Goal: Communication & Community: Answer question/provide support

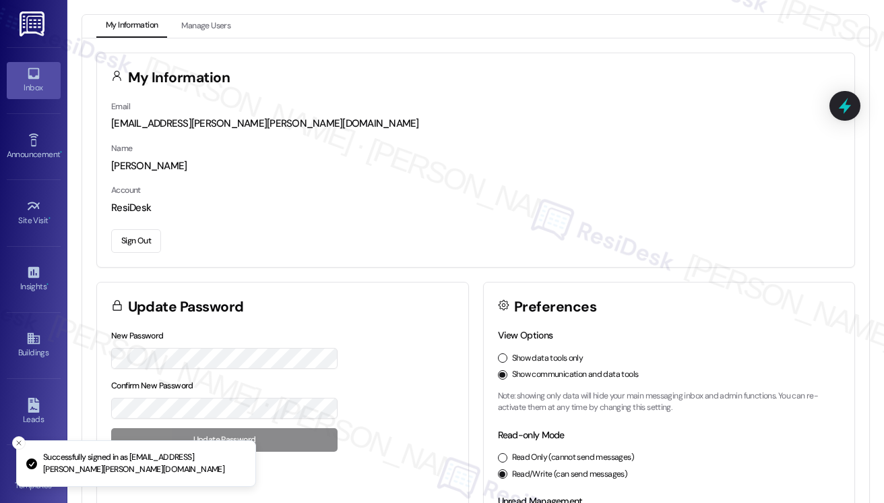
click at [30, 75] on icon at bounding box center [33, 73] width 15 height 15
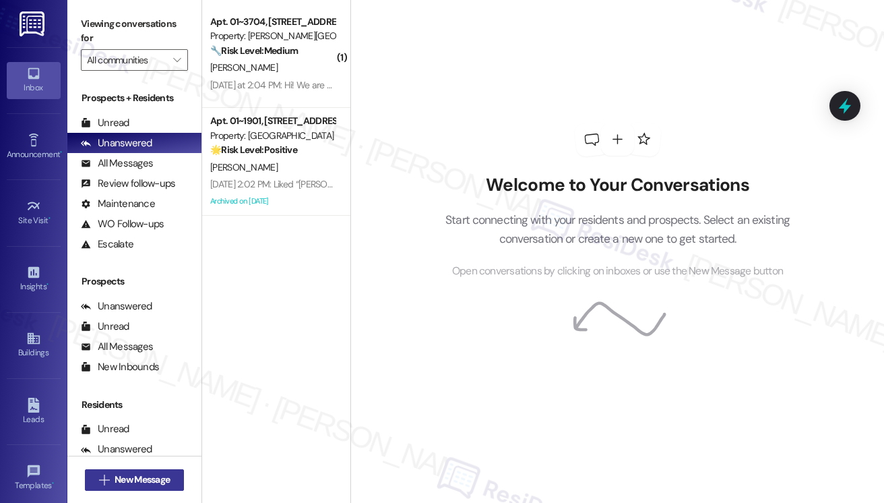
click at [109, 477] on span " New Message" at bounding box center [134, 480] width 77 height 14
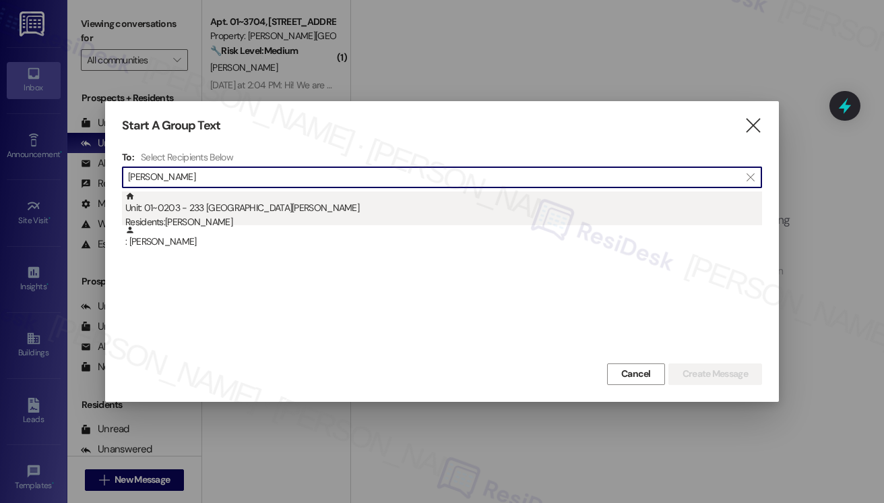
type input "[PERSON_NAME]"
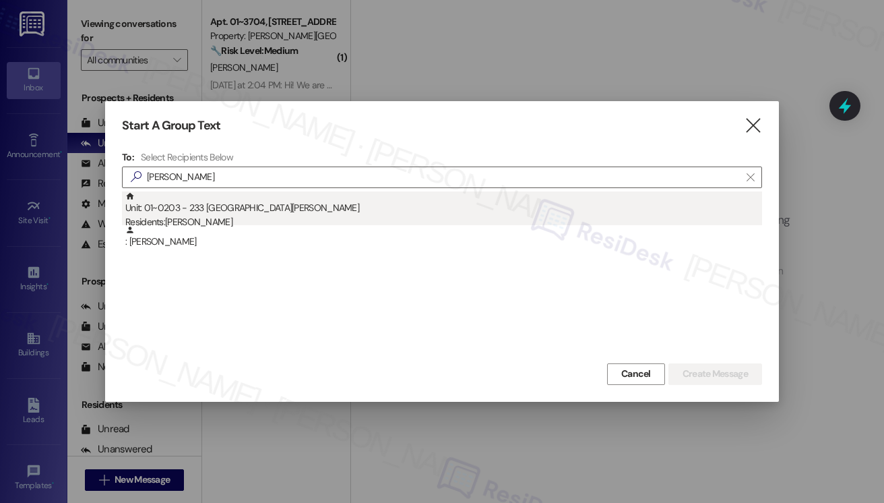
click at [231, 206] on div "Unit: 01~0203 - 233 East [PERSON_NAME] Residents: [PERSON_NAME]" at bounding box center [443, 210] width 637 height 38
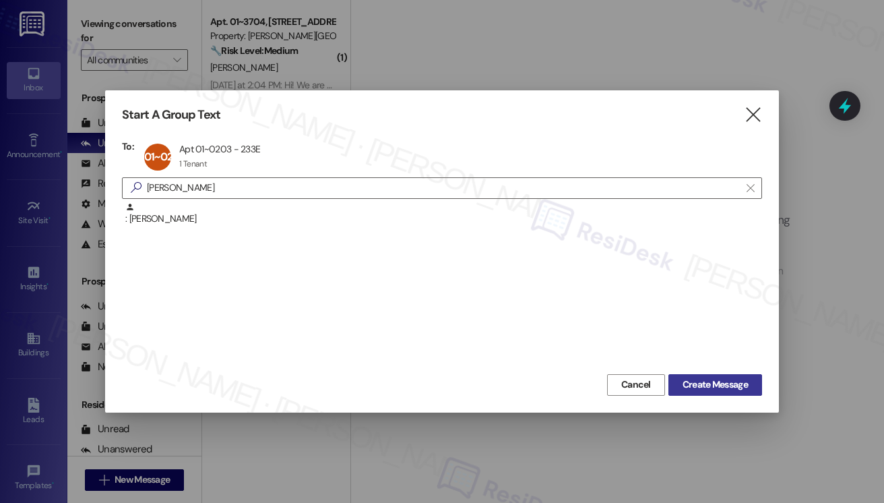
click at [696, 384] on span "Create Message" at bounding box center [715, 385] width 65 height 14
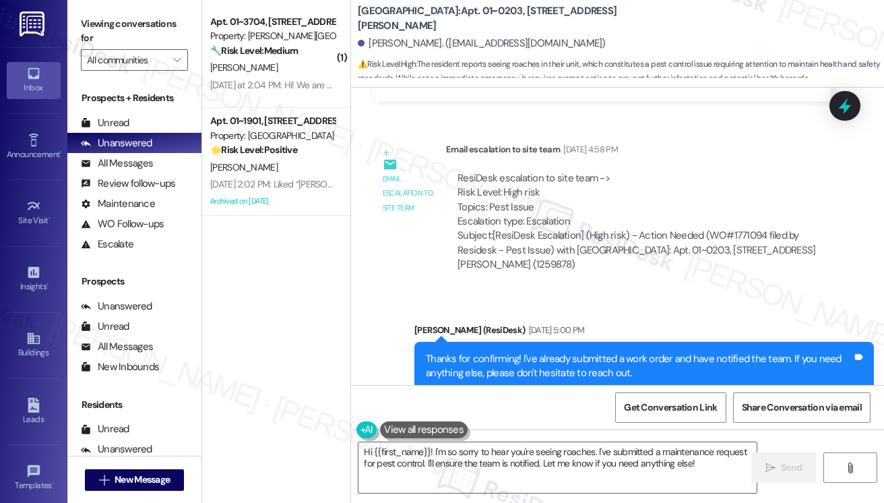
scroll to position [22740, 0]
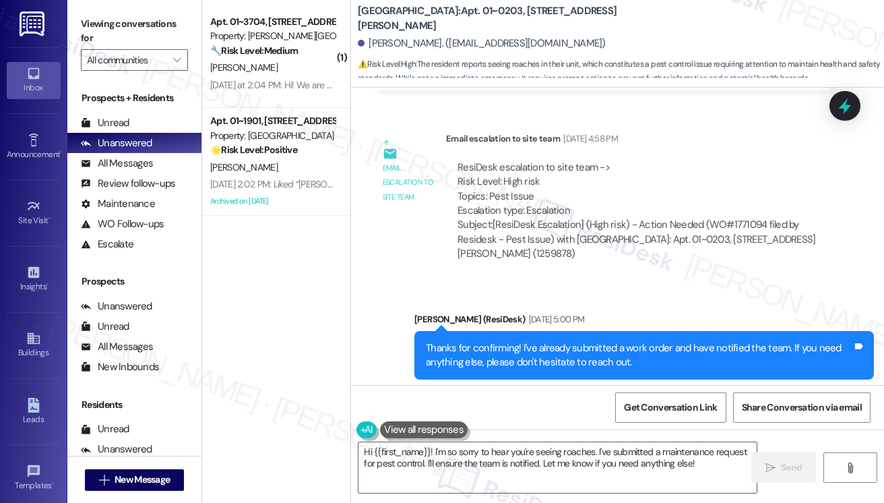
click at [555, 341] on div "Thanks for confirming! I've already submitted a work order and have notified th…" at bounding box center [639, 355] width 427 height 29
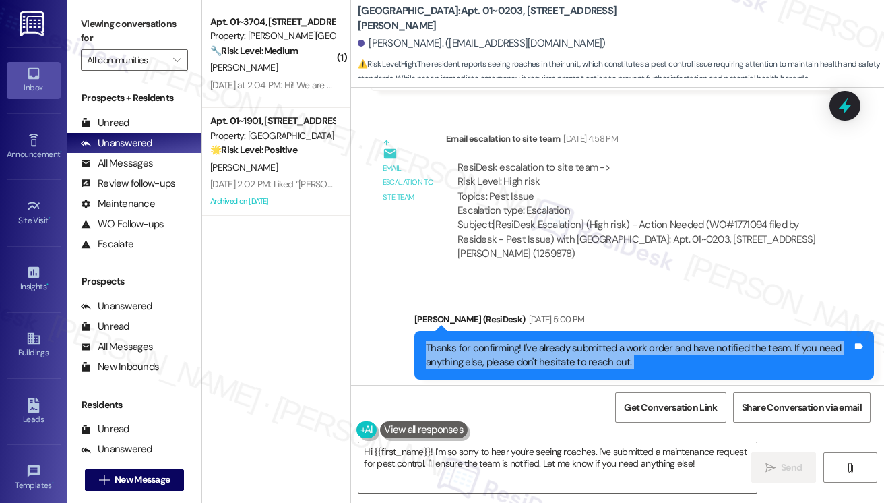
click at [555, 341] on div "Thanks for confirming! I've already submitted a work order and have notified th…" at bounding box center [639, 355] width 427 height 29
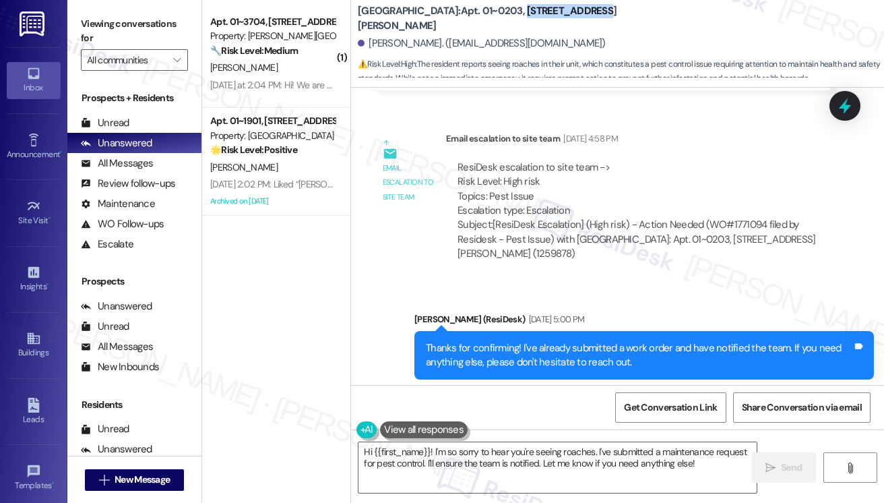
drag, startPoint x: 570, startPoint y: 15, endPoint x: 497, endPoint y: 18, distance: 73.6
click at [497, 18] on b "[GEOGRAPHIC_DATA]: Apt. 01~0203, [STREET_ADDRESS][PERSON_NAME]" at bounding box center [493, 18] width 270 height 29
copy b "[STREET_ADDRESS][PERSON_NAME]"
click at [86, 13] on label "Viewing conversations for" at bounding box center [134, 31] width 107 height 36
drag, startPoint x: 452, startPoint y: 16, endPoint x: 492, endPoint y: 9, distance: 40.9
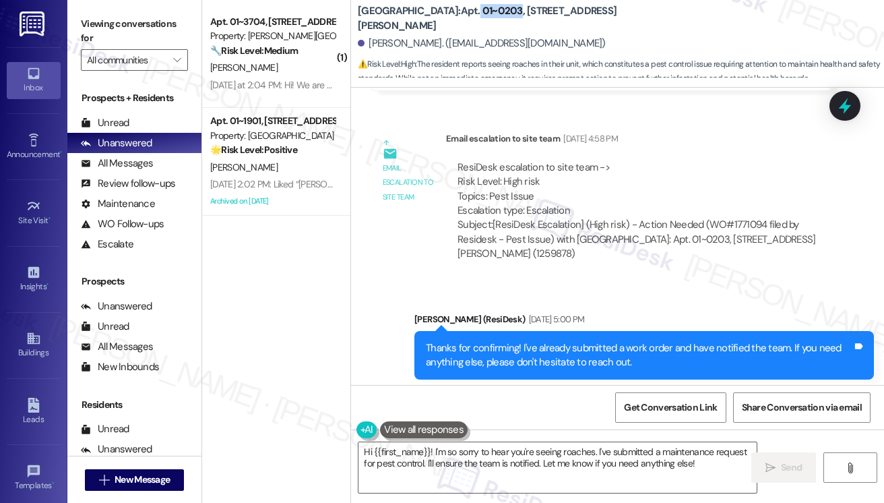
click at [492, 9] on div "[GEOGRAPHIC_DATA]: Apt. 01~0203, [GEOGRAPHIC_DATA][PERSON_NAME][PERSON_NAME]. (…" at bounding box center [621, 40] width 527 height 74
copy b "01~0203"
click at [73, 10] on div "Viewing conversations for All communities " at bounding box center [134, 42] width 134 height 84
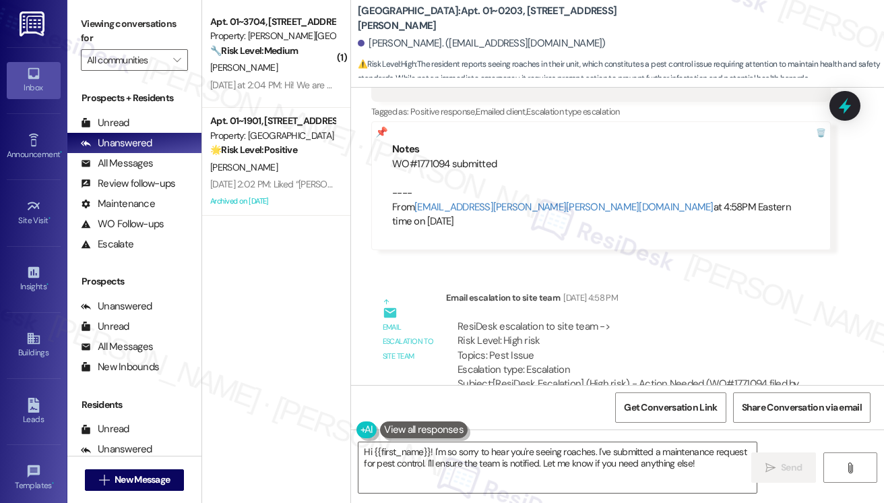
scroll to position [22538, 0]
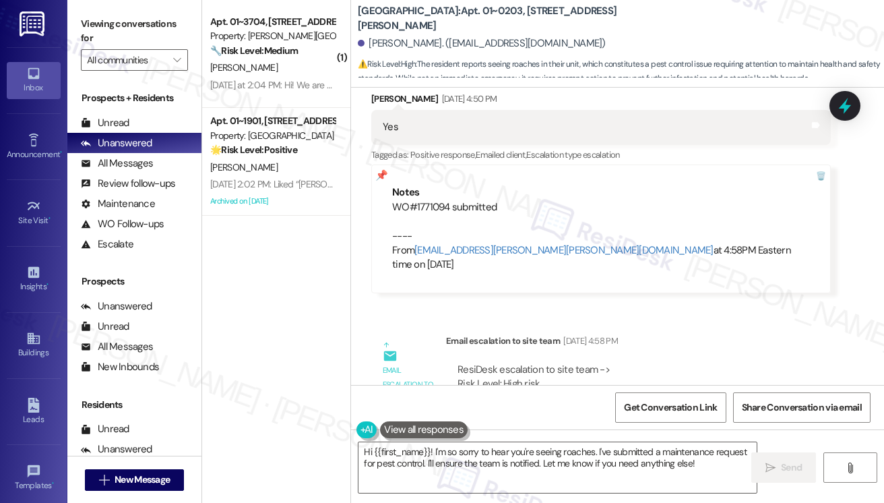
click at [107, 20] on label "Viewing conversations for" at bounding box center [134, 31] width 107 height 36
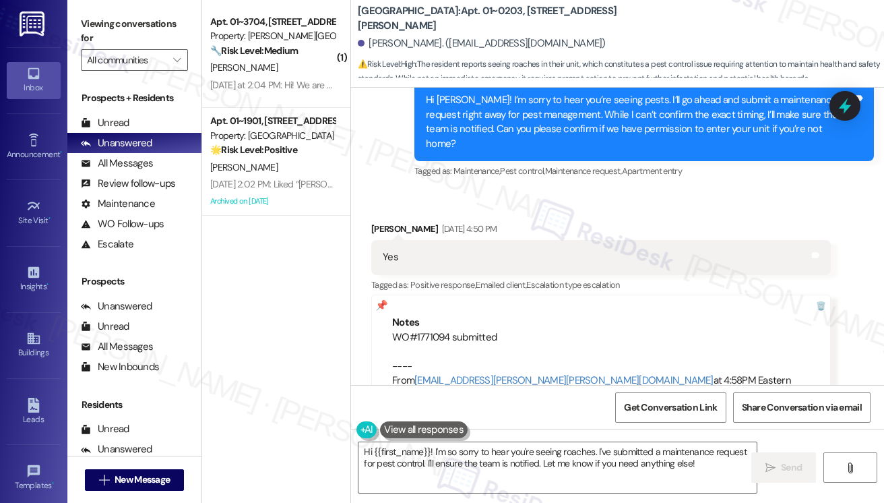
scroll to position [22403, 0]
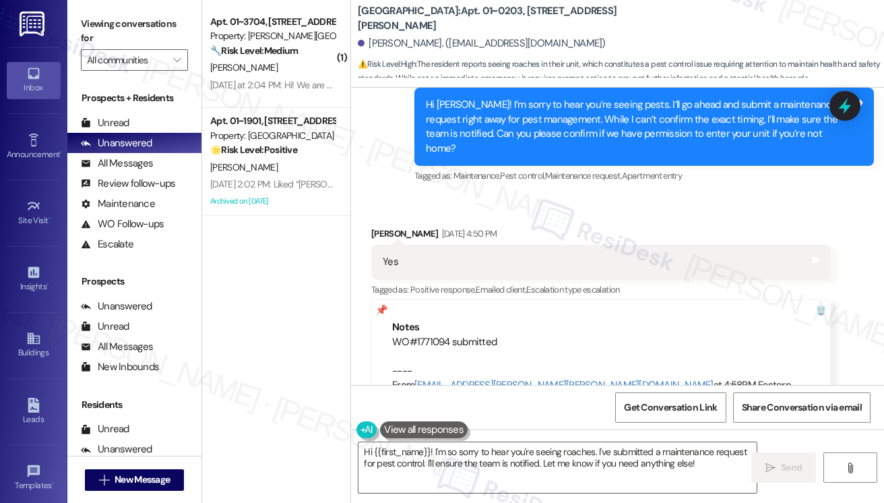
click at [98, 5] on div "Viewing conversations for All communities " at bounding box center [134, 42] width 134 height 84
